Goal: Check status: Check status

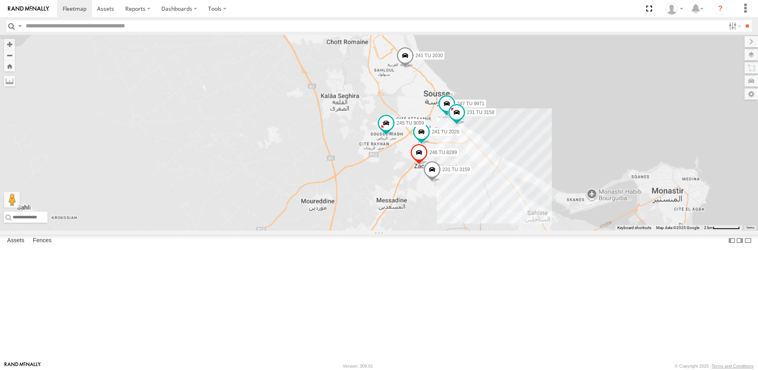
click at [542, 167] on div "241 TU 2030 231 TU 3159 241 TU 2026 247 TU 9971 231 TU 3158 246 TU 8289 245 TU …" at bounding box center [756, 167] width 758 height 0
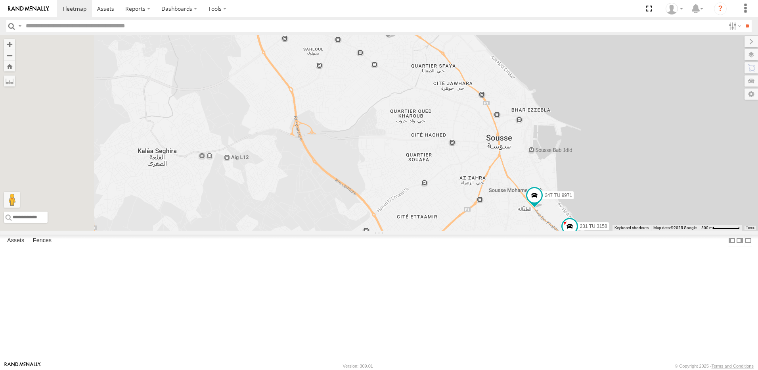
drag, startPoint x: 449, startPoint y: 126, endPoint x: 561, endPoint y: 286, distance: 195.1
click at [561, 230] on div "241 TU 2030 231 TU 3159 241 TU 2026 246 TU 8289 245 TU 9059 245 TU 9061 7 247 T…" at bounding box center [379, 133] width 758 height 196
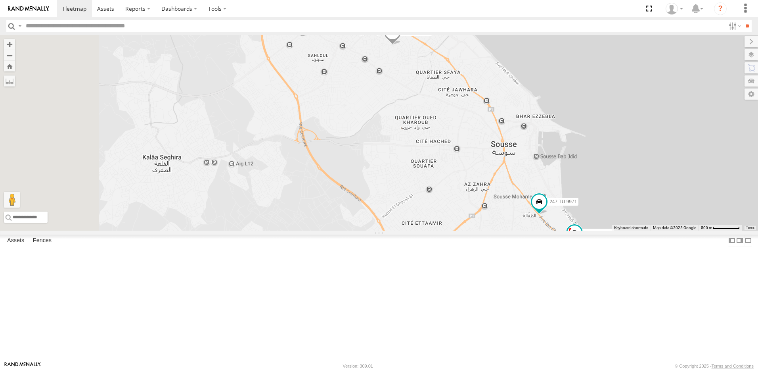
click at [401, 45] on span at bounding box center [392, 33] width 17 height 21
click at [477, 169] on div "241 TU 2030 231 TU 3159 241 TU 2026 246 TU 8289 245 TU 9059 245 TU 9061 7 247 T…" at bounding box center [379, 133] width 758 height 196
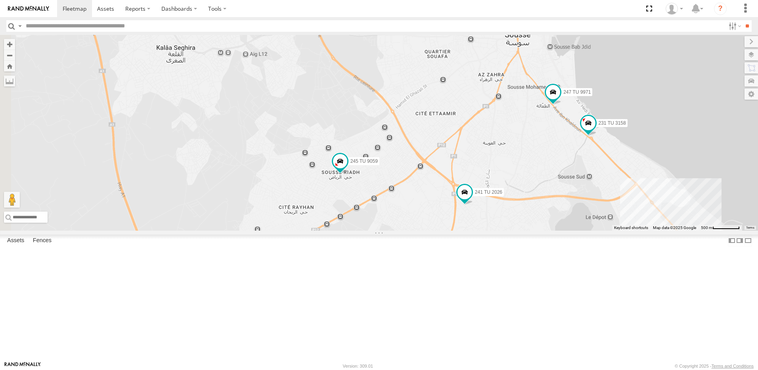
drag, startPoint x: 459, startPoint y: 256, endPoint x: 473, endPoint y: 151, distance: 105.6
click at [473, 151] on div "241 TU 2030 231 TU 3159 241 TU 2026 246 TU 8289 245 TU 9059 245 TU 9061 7 247 T…" at bounding box center [379, 133] width 758 height 196
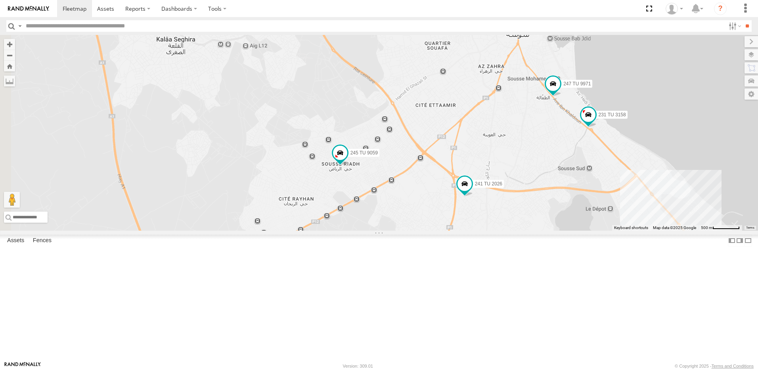
drag, startPoint x: 444, startPoint y: 219, endPoint x: 433, endPoint y: 238, distance: 21.7
click at [347, 160] on span at bounding box center [340, 153] width 14 height 14
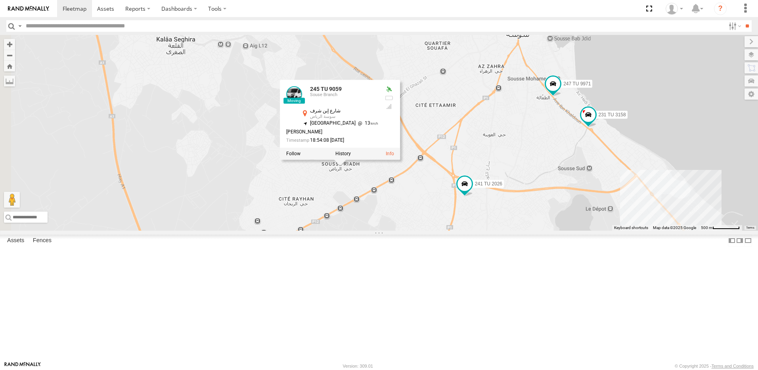
click at [483, 230] on div "241 TU 2030 231 TU 3159 241 TU 2026 246 TU 8289 245 TU 9059 245 TU 9061 7 247 T…" at bounding box center [379, 133] width 758 height 196
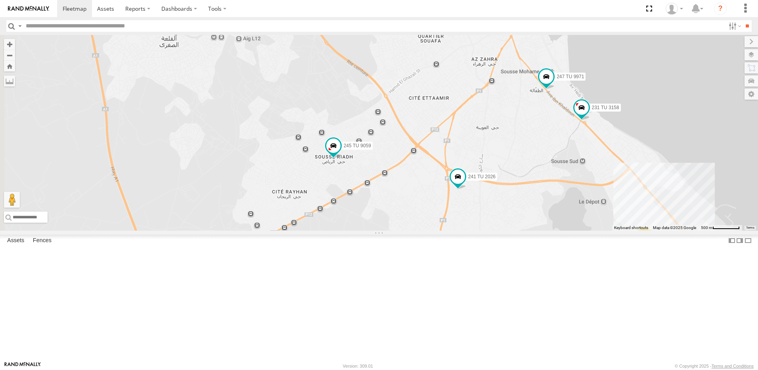
drag, startPoint x: 563, startPoint y: 285, endPoint x: 535, endPoint y: 253, distance: 42.7
click at [534, 230] on div "241 TU 2030 231 TU 3159 241 TU 2026 246 TU 8289 245 TU 9059 245 TU 9061 7 247 T…" at bounding box center [379, 133] width 758 height 196
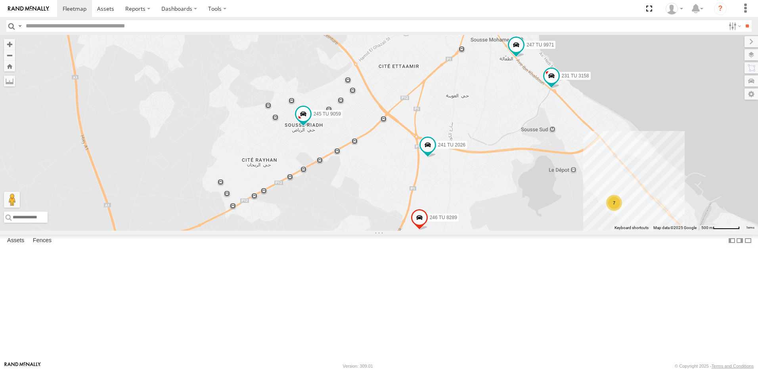
click at [535, 214] on div "241 TU 2030 231 TU 3159 241 TU 2026 246 TU 8289 245 TU 9059 245 TU 9061 7 247 T…" at bounding box center [379, 133] width 758 height 196
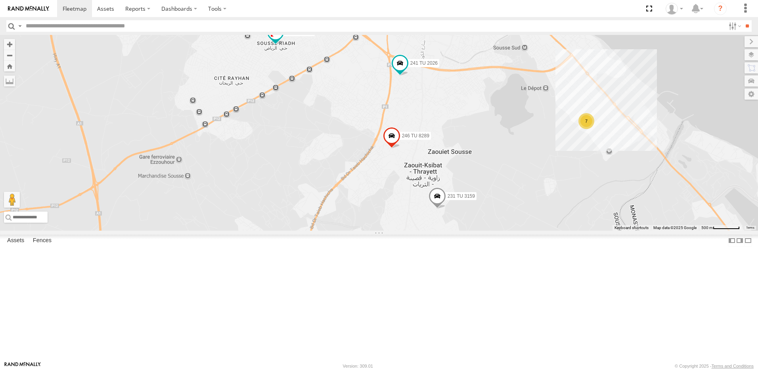
drag, startPoint x: 479, startPoint y: 279, endPoint x: 449, endPoint y: 188, distance: 95.6
click at [449, 188] on div "241 TU 2030 231 TU 3159 241 TU 2026 246 TU 8289 245 TU 9059 245 TU 9061 7 247 T…" at bounding box center [379, 133] width 758 height 196
